Goal: Contribute content

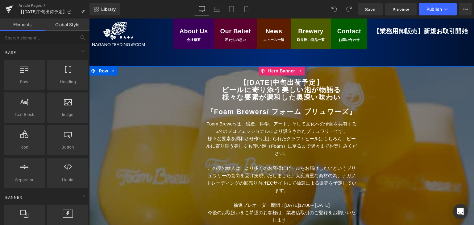
click at [141, 73] on div at bounding box center [281, 157] width 385 height 183
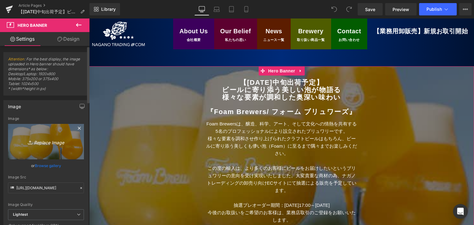
click at [46, 145] on icon "Replace Image" at bounding box center [45, 142] width 49 height 8
type input "C:\fakepath\名称未設定 3.jpg"
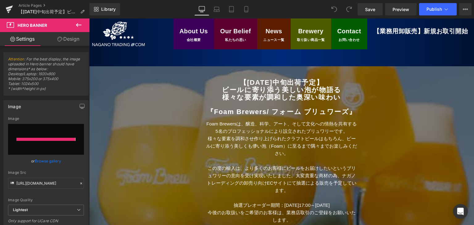
type input "[URL][DOMAIN_NAME]"
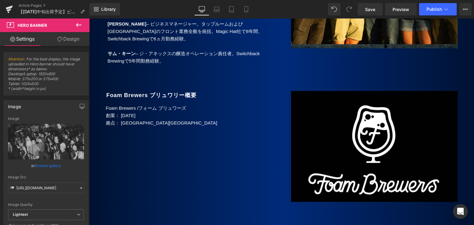
scroll to position [802, 0]
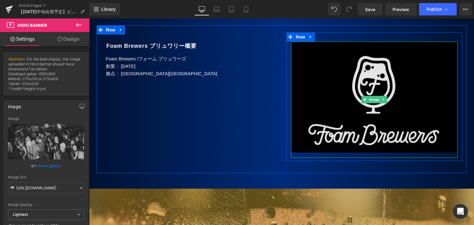
click at [323, 103] on img at bounding box center [374, 100] width 167 height 116
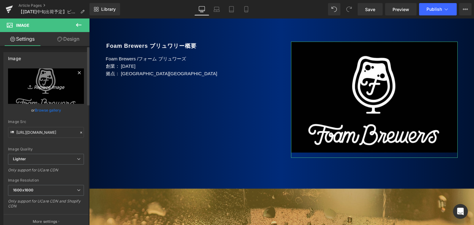
click at [37, 86] on icon "Replace Image" at bounding box center [45, 86] width 49 height 8
type input "C:\fakepath\Foam_14.jpg"
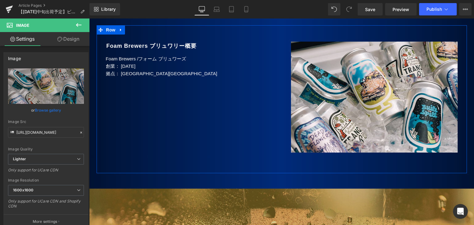
type input "[URL][DOMAIN_NAME]"
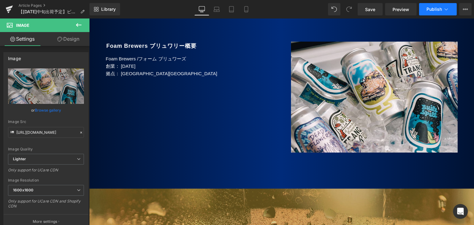
click at [436, 10] on span "Publish" at bounding box center [433, 9] width 15 height 5
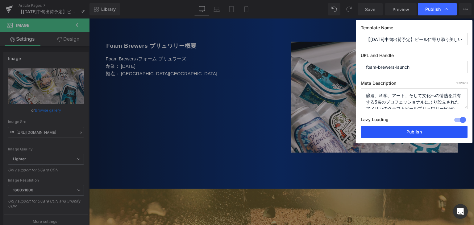
click at [405, 132] on button "Publish" at bounding box center [414, 132] width 107 height 12
